Goal: Information Seeking & Learning: Learn about a topic

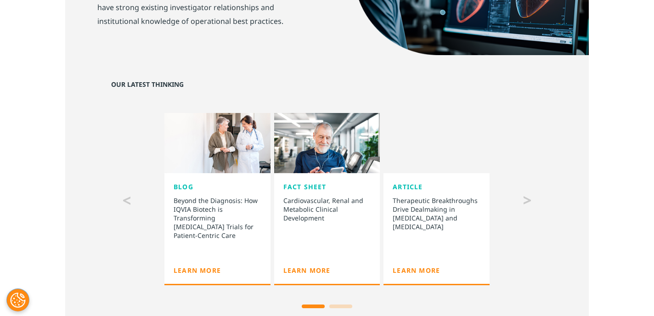
scroll to position [883, 0]
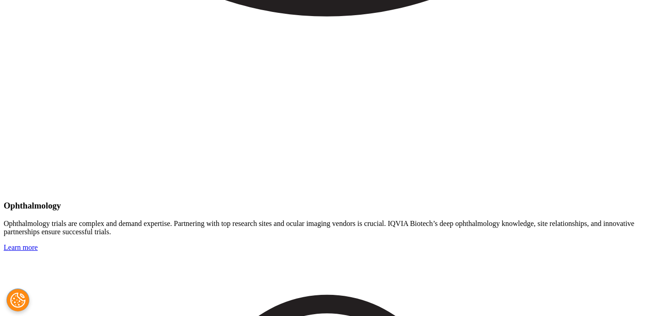
scroll to position [1938, 0]
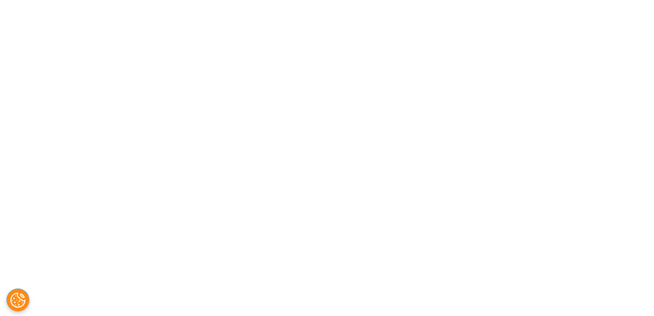
scroll to position [904, 0]
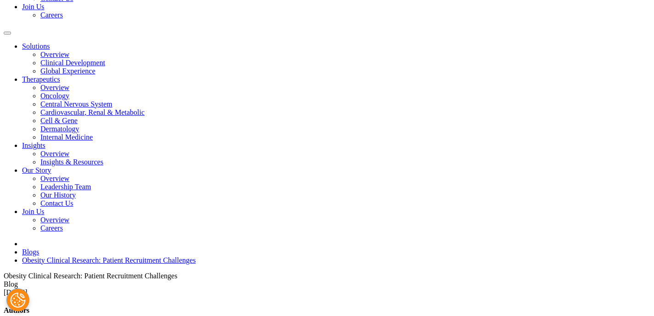
scroll to position [261, 0]
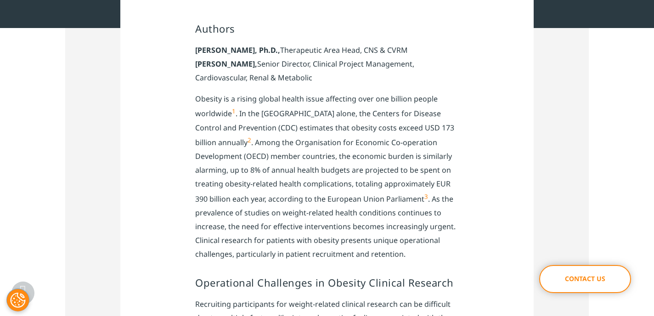
click at [233, 110] on link "1" at bounding box center [234, 111] width 4 height 8
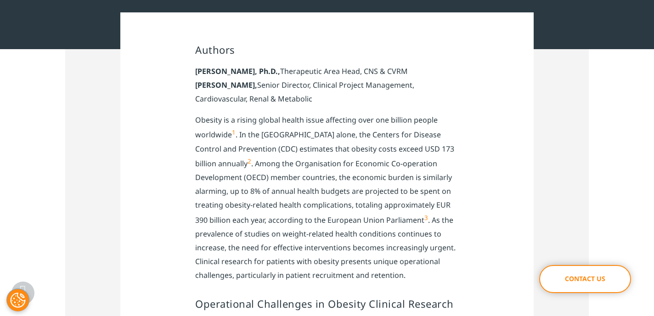
scroll to position [175, 0]
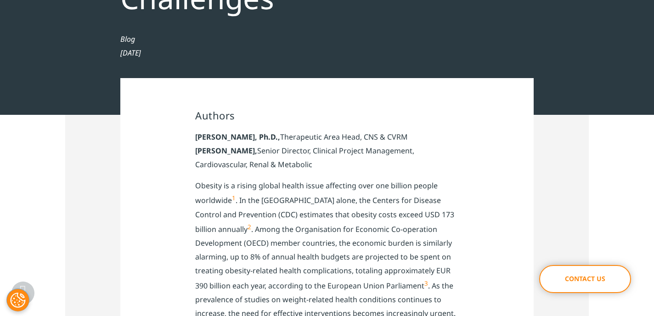
click at [248, 227] on link "2" at bounding box center [250, 227] width 4 height 8
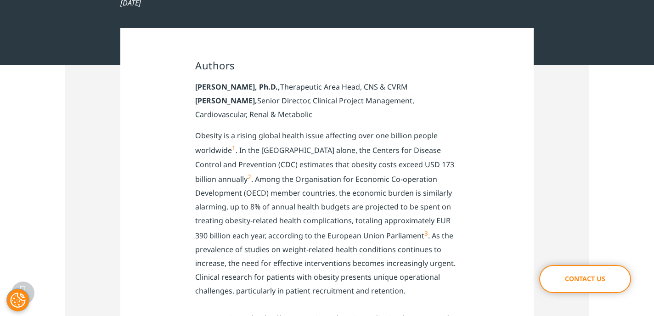
scroll to position [270, 0]
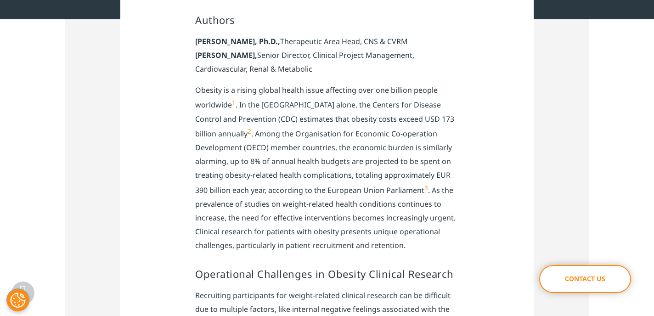
click at [424, 187] on link "3" at bounding box center [426, 188] width 4 height 8
